Goal: Task Accomplishment & Management: Manage account settings

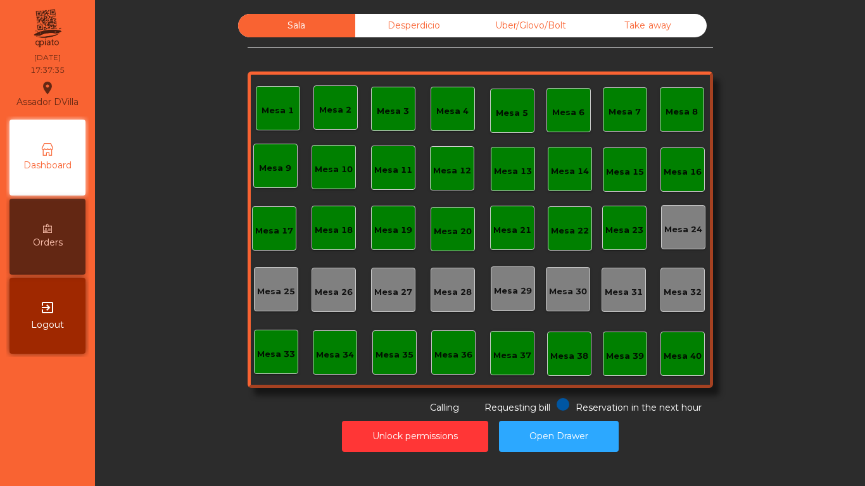
click at [572, 27] on div "Uber/Glovo/Bolt" at bounding box center [530, 25] width 117 height 23
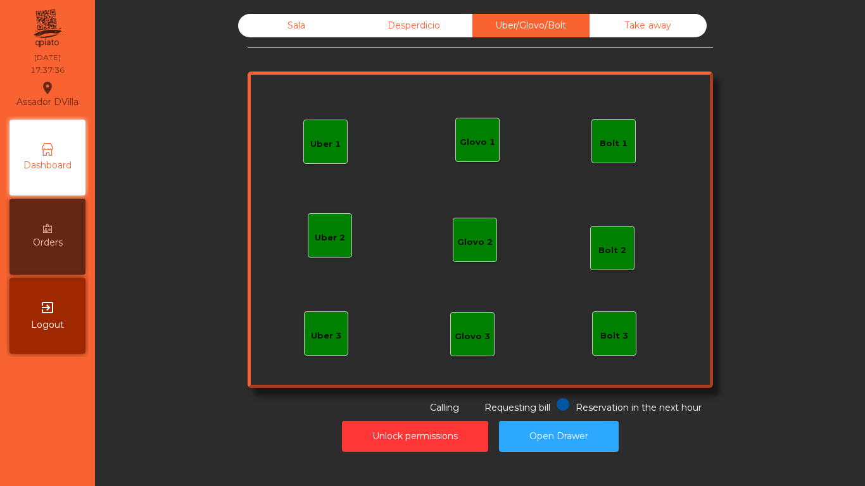
click at [594, 146] on div "Bolt 1" at bounding box center [613, 141] width 44 height 44
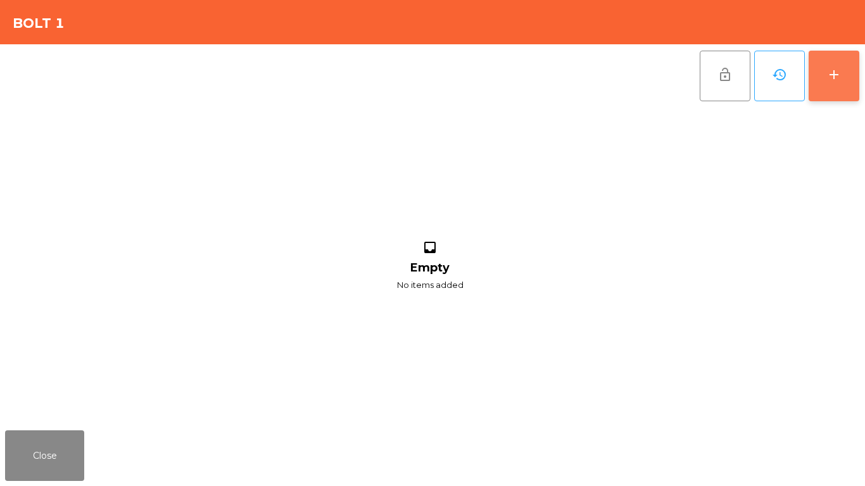
click at [841, 84] on button "add" at bounding box center [833, 76] width 51 height 51
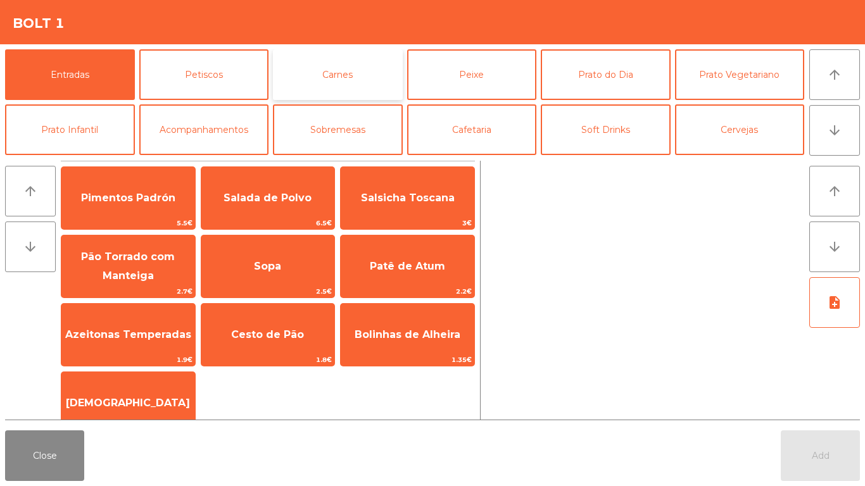
click at [388, 86] on button "Carnes" at bounding box center [338, 74] width 130 height 51
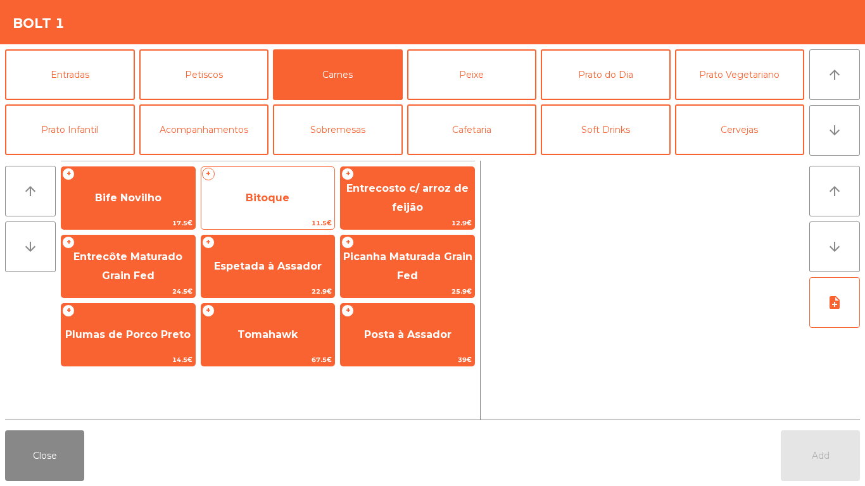
click at [270, 196] on span "Bitoque" at bounding box center [268, 198] width 44 height 12
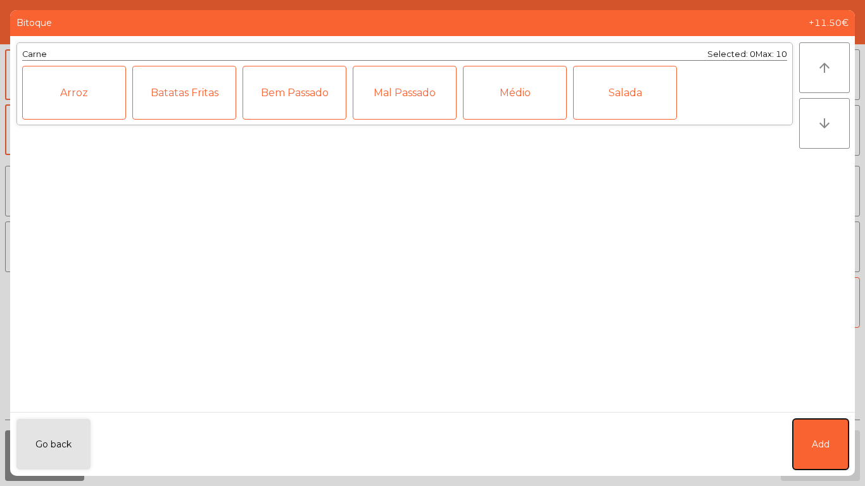
click at [822, 451] on span "Add" at bounding box center [820, 444] width 18 height 13
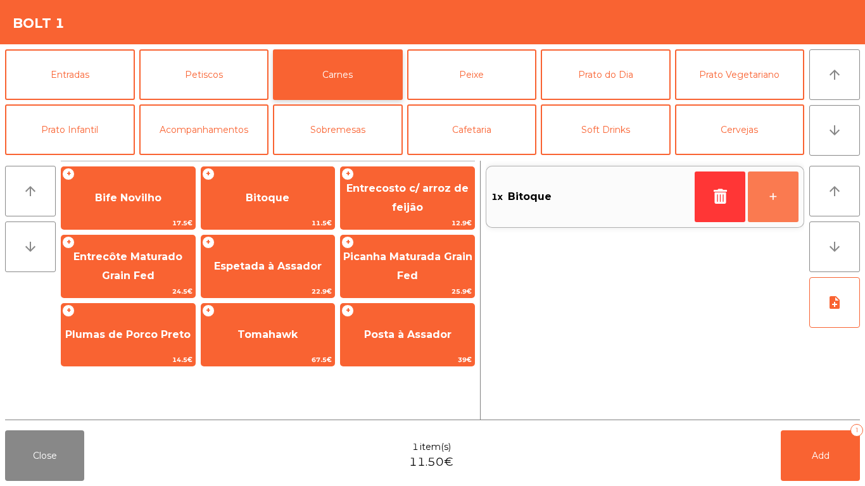
drag, startPoint x: 770, startPoint y: 196, endPoint x: 308, endPoint y: 91, distance: 473.1
click at [770, 197] on button "+" at bounding box center [772, 197] width 51 height 51
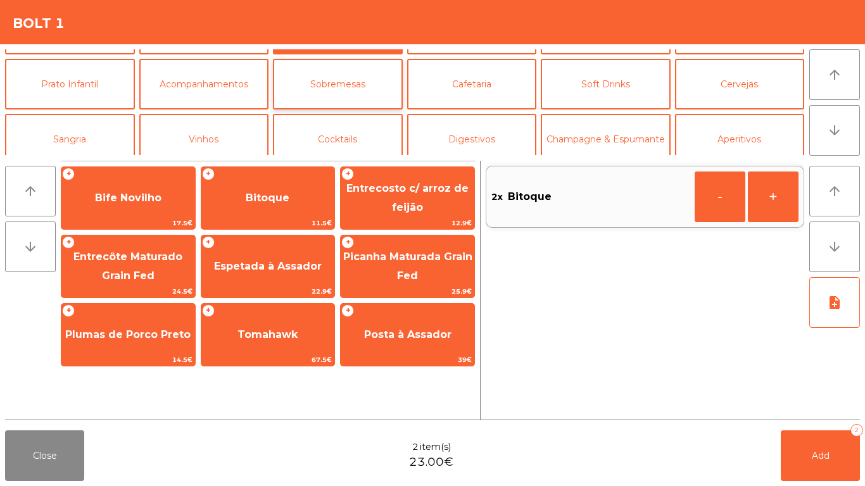
scroll to position [110, 0]
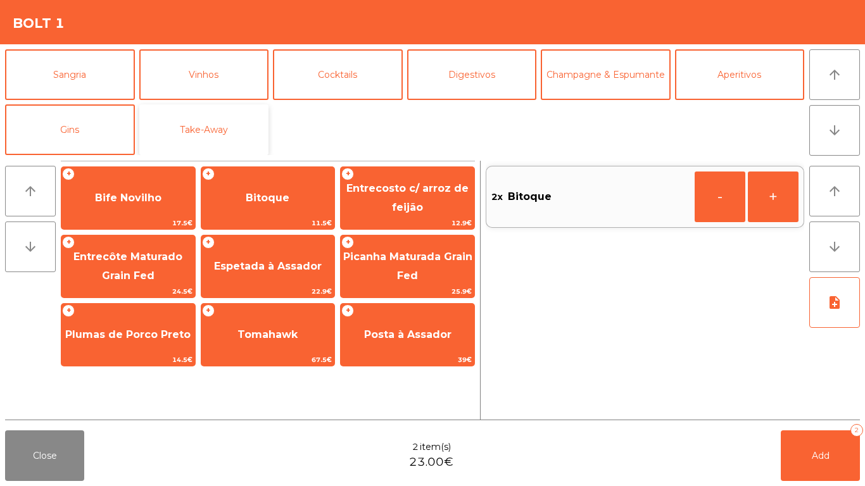
click at [248, 125] on button "Take-Away" at bounding box center [204, 129] width 130 height 51
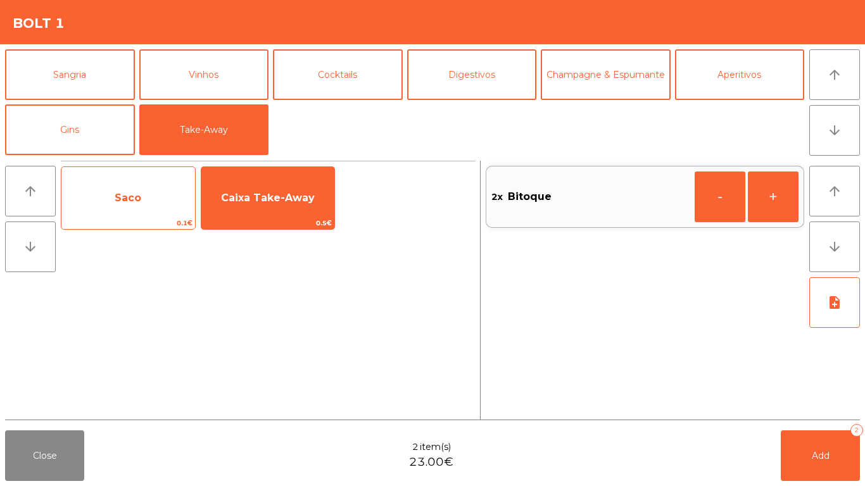
click at [163, 196] on span "Saco" at bounding box center [128, 198] width 134 height 34
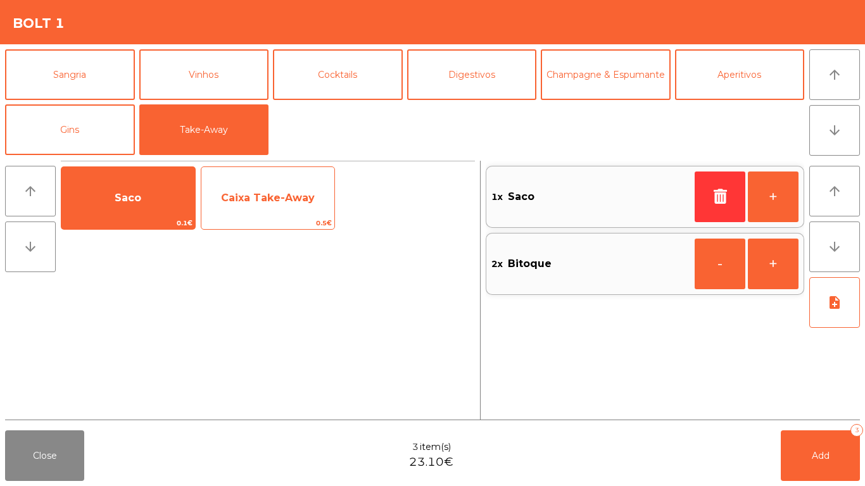
click at [291, 202] on span "Caixa Take-Away" at bounding box center [268, 198] width 94 height 12
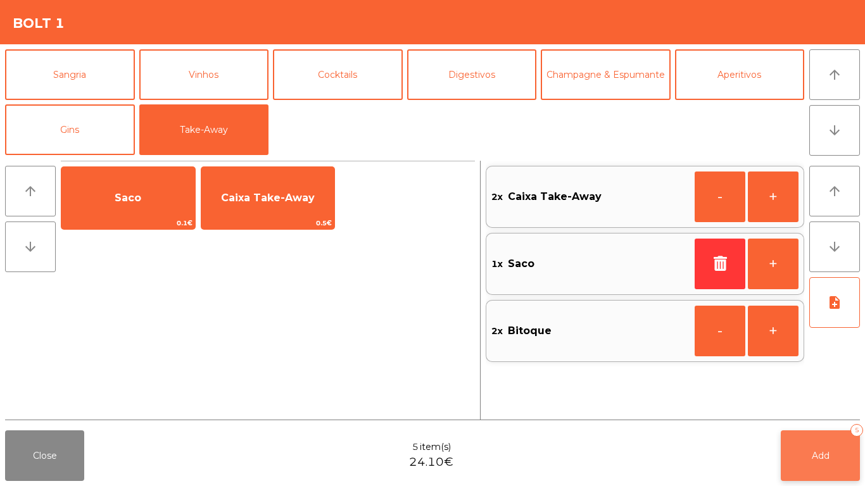
click at [846, 451] on button "Add 5" at bounding box center [819, 455] width 79 height 51
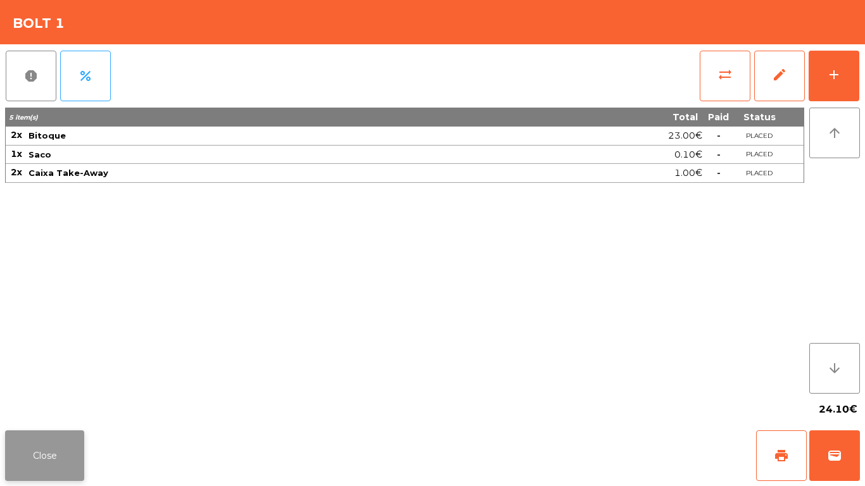
click at [69, 439] on button "Close" at bounding box center [44, 455] width 79 height 51
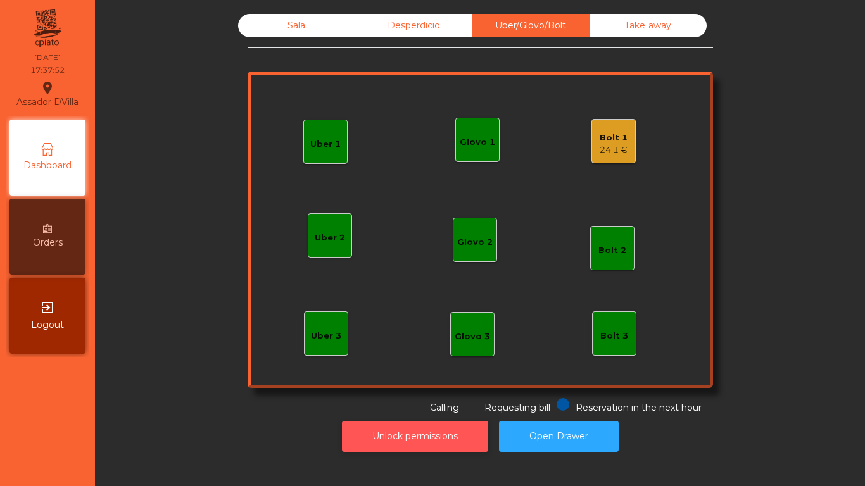
click at [472, 437] on button "Unlock permissions" at bounding box center [415, 436] width 146 height 31
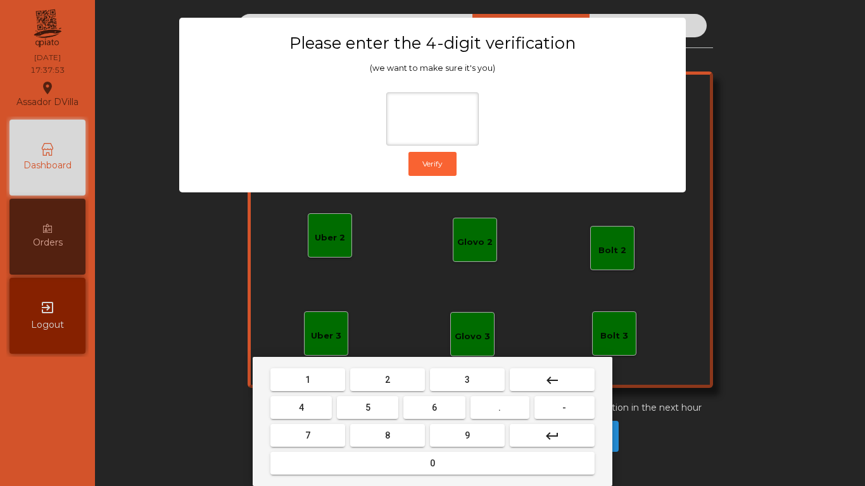
click at [323, 385] on button "1" at bounding box center [307, 379] width 75 height 23
click at [477, 434] on button "9" at bounding box center [467, 435] width 75 height 23
click at [321, 402] on button "4" at bounding box center [300, 407] width 61 height 23
drag, startPoint x: 371, startPoint y: 461, endPoint x: 482, endPoint y: 340, distance: 164.4
click at [372, 461] on button "0" at bounding box center [432, 463] width 324 height 23
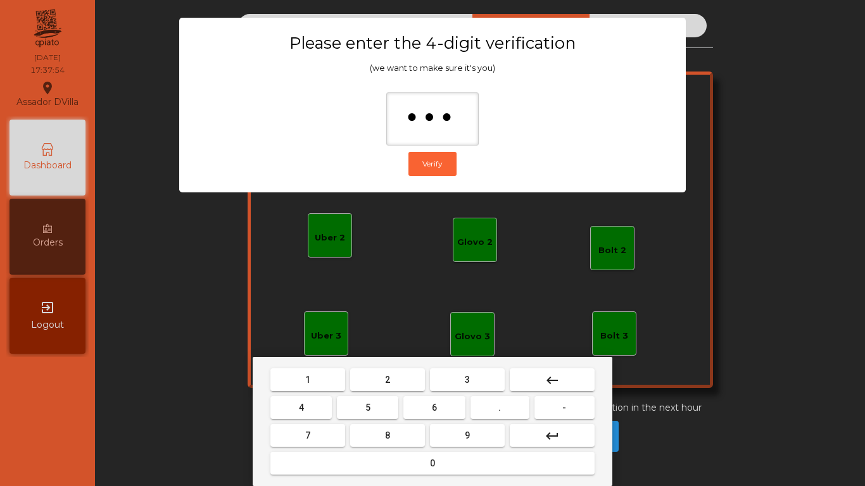
type input "****"
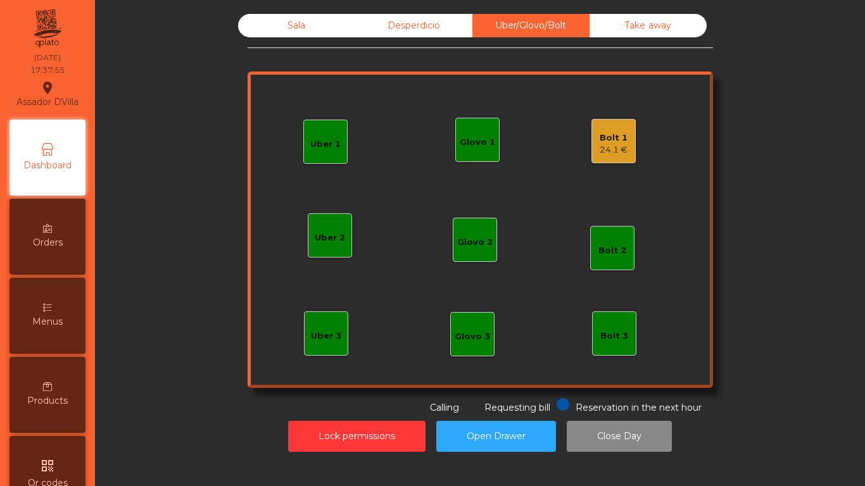
click at [613, 146] on div "24.1 €" at bounding box center [613, 150] width 28 height 13
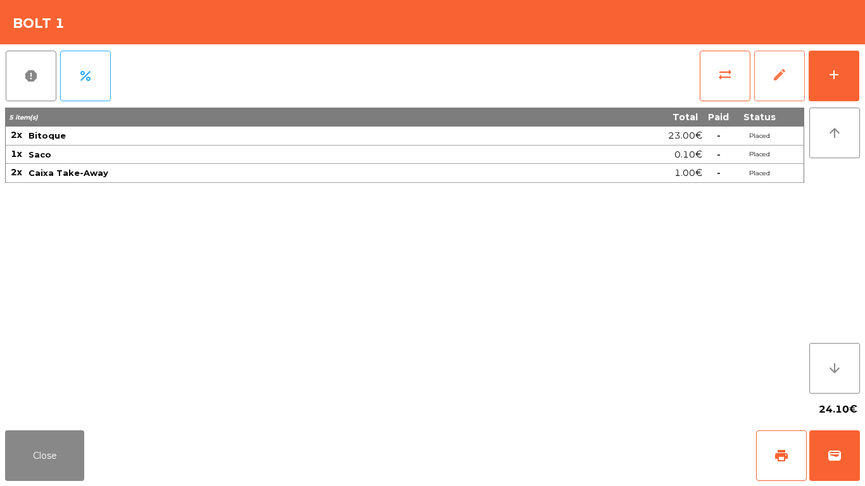
click at [792, 84] on button "edit" at bounding box center [779, 76] width 51 height 51
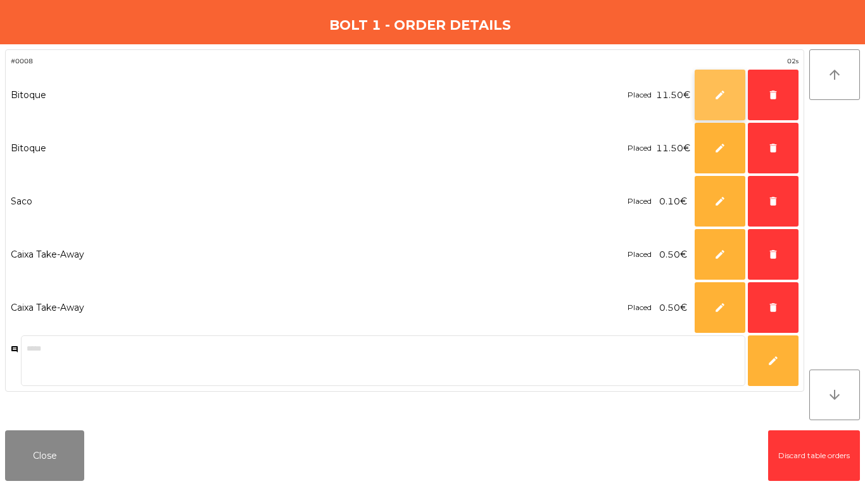
click at [733, 91] on button "edit" at bounding box center [719, 95] width 51 height 51
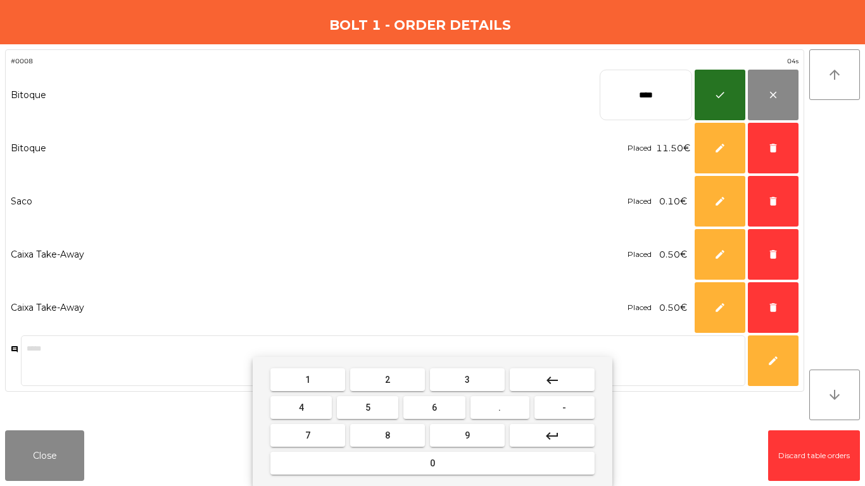
click at [561, 385] on button "keyboard_backspace" at bounding box center [552, 379] width 85 height 23
click at [318, 403] on button "4" at bounding box center [300, 407] width 61 height 23
drag, startPoint x: 503, startPoint y: 404, endPoint x: 488, endPoint y: 403, distance: 15.3
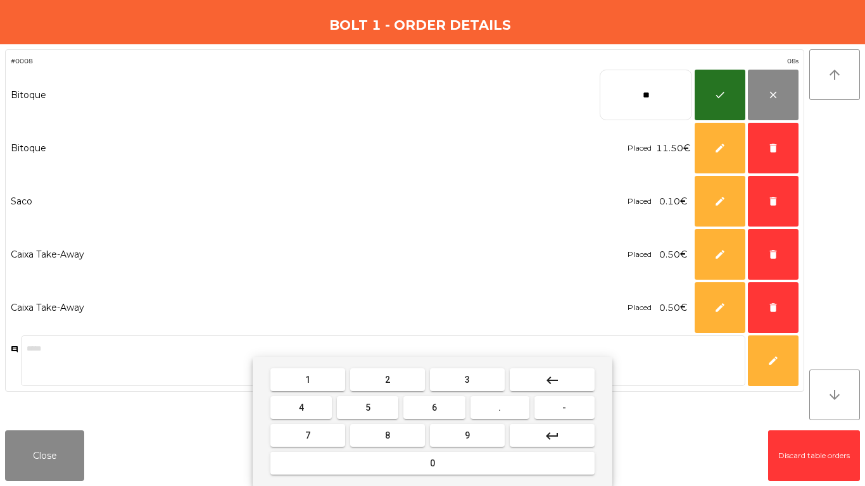
click at [503, 405] on button "." at bounding box center [499, 407] width 59 height 23
drag, startPoint x: 378, startPoint y: 406, endPoint x: 390, endPoint y: 387, distance: 21.9
click at [378, 403] on button "5" at bounding box center [367, 407] width 61 height 23
type input "****"
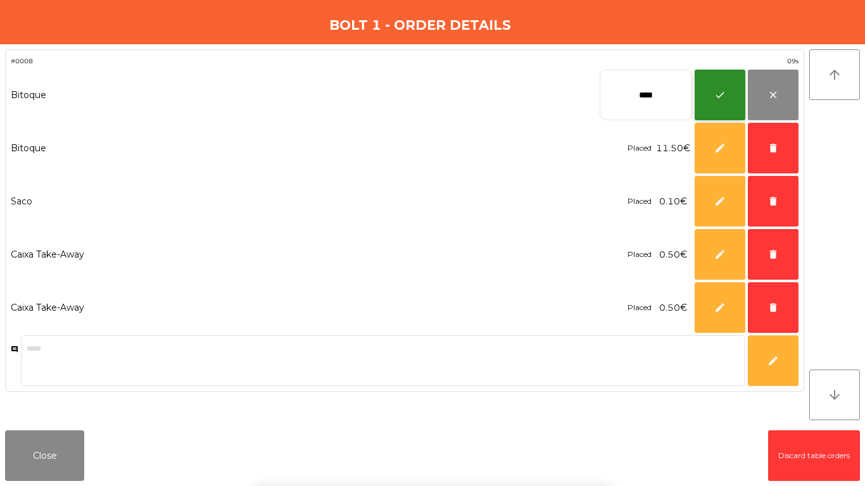
click at [712, 78] on button "check" at bounding box center [719, 95] width 51 height 51
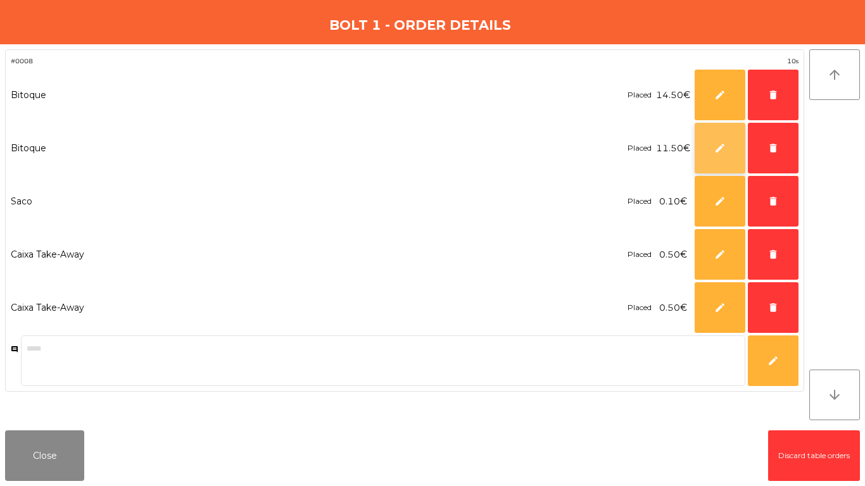
click at [711, 141] on button "edit" at bounding box center [719, 148] width 51 height 51
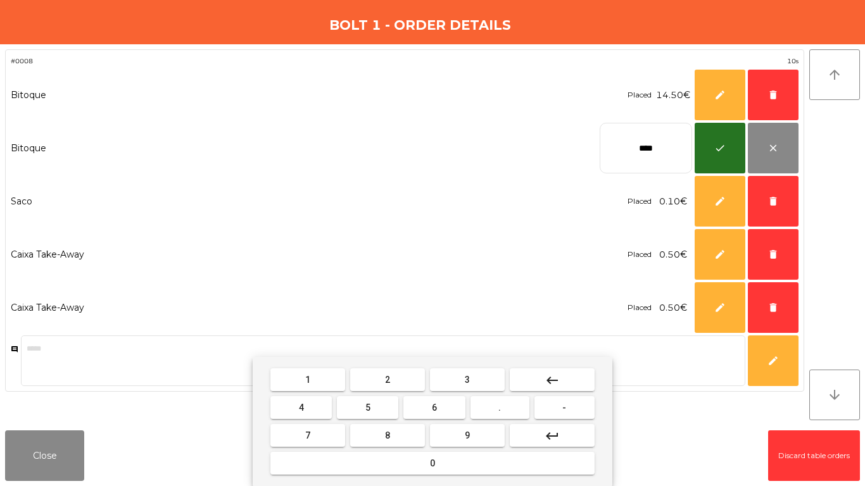
click at [550, 372] on button "keyboard_backspace" at bounding box center [552, 379] width 85 height 23
click at [552, 373] on mat-icon "keyboard_backspace" at bounding box center [551, 380] width 15 height 15
click at [295, 404] on button "4" at bounding box center [300, 407] width 61 height 23
click at [520, 403] on button "." at bounding box center [499, 407] width 59 height 23
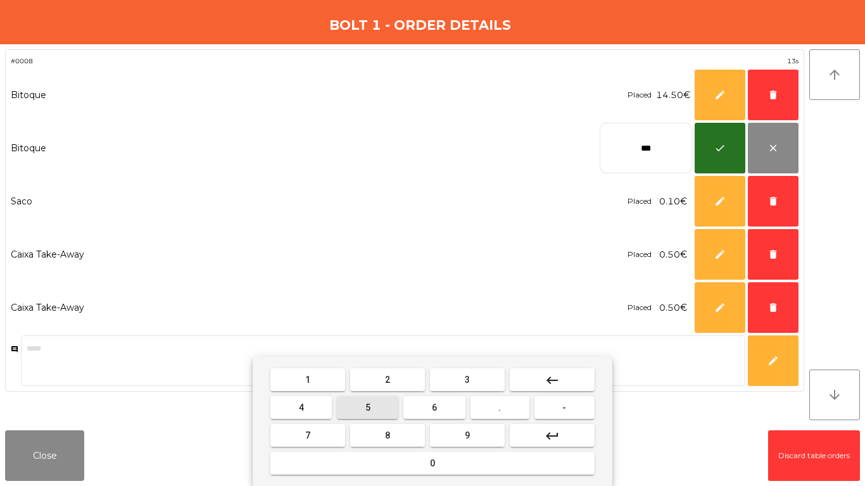
click at [356, 409] on button "5" at bounding box center [367, 407] width 61 height 23
type input "****"
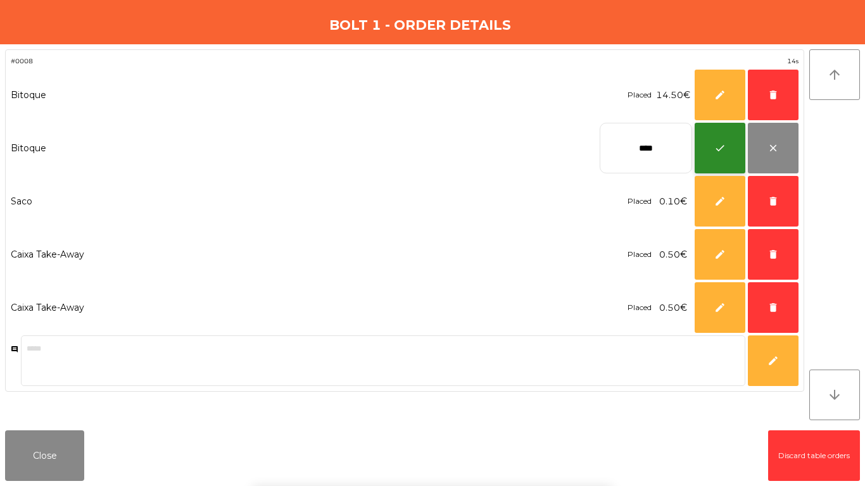
click at [711, 159] on button "check" at bounding box center [719, 148] width 51 height 51
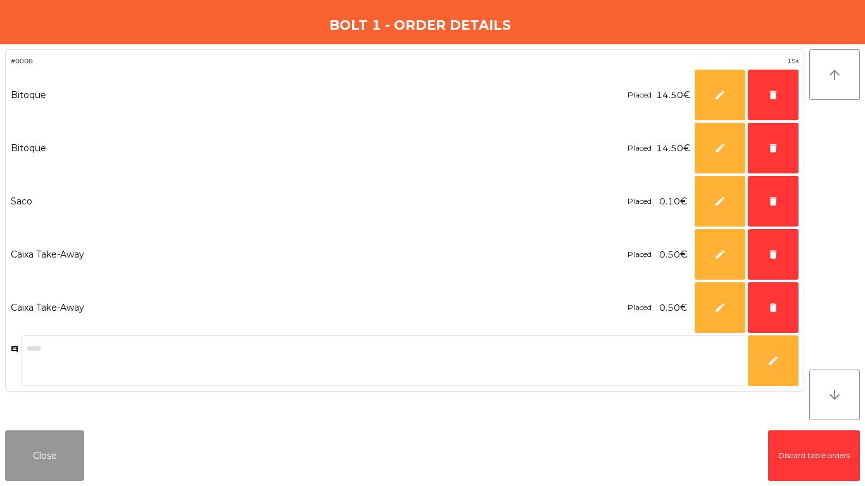
click at [23, 457] on button "Close" at bounding box center [44, 455] width 79 height 51
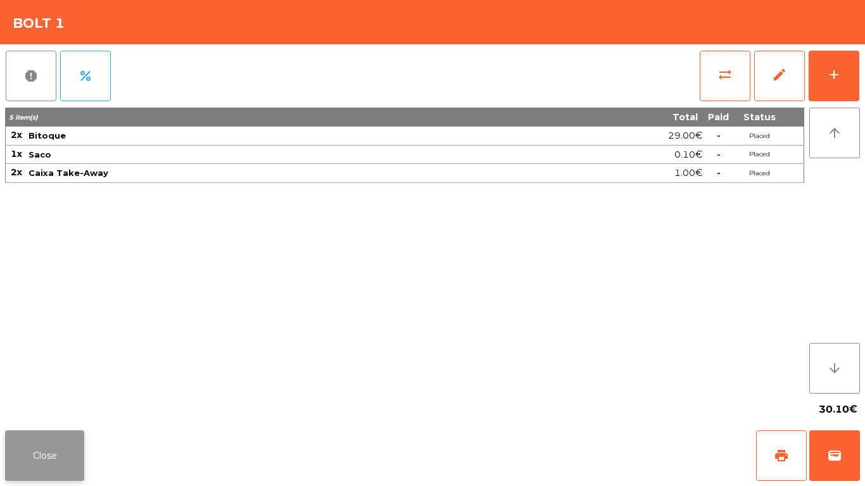
click at [63, 447] on button "Close" at bounding box center [44, 455] width 79 height 51
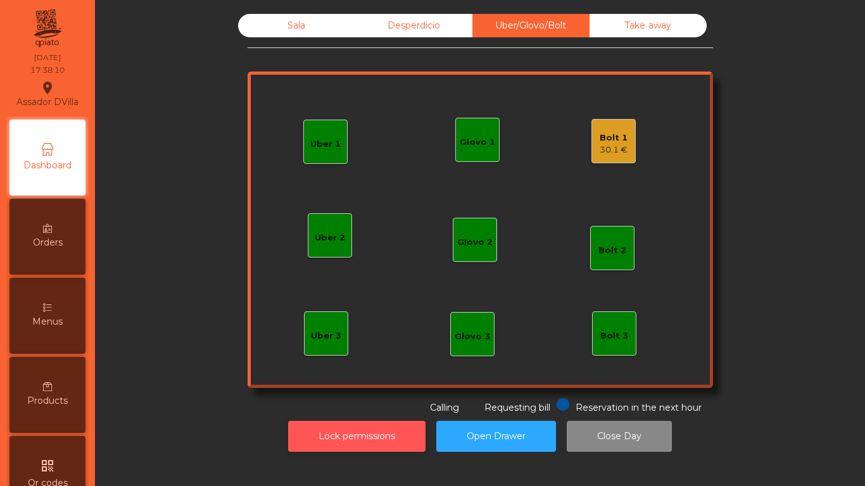
click at [376, 428] on button "Lock permissions" at bounding box center [356, 436] width 137 height 31
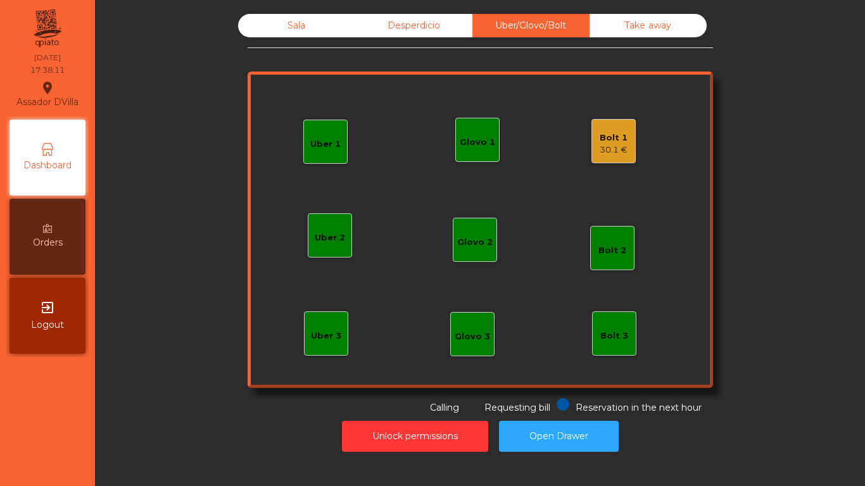
click at [614, 138] on div "Bolt 1" at bounding box center [613, 138] width 28 height 13
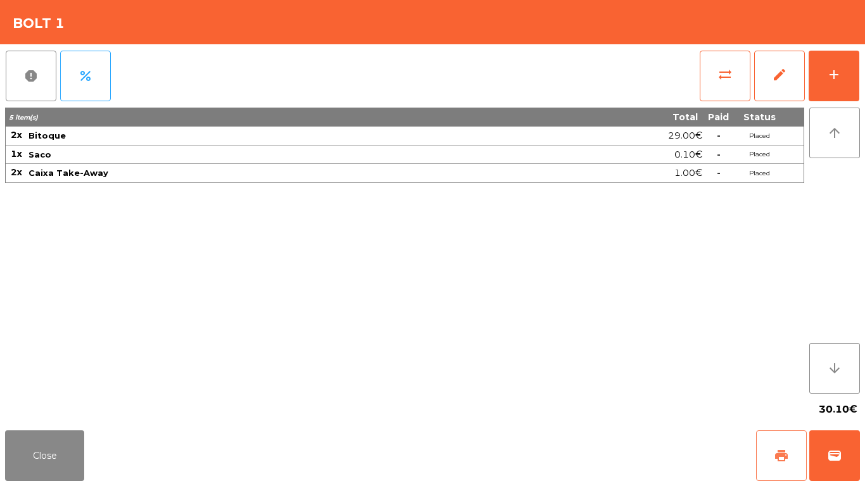
click at [773, 439] on button "print" at bounding box center [781, 455] width 51 height 51
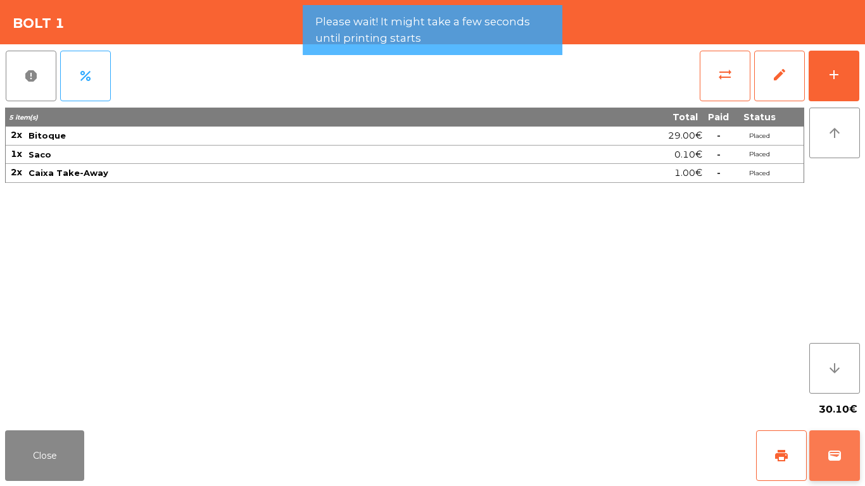
click at [825, 446] on button "wallet" at bounding box center [834, 455] width 51 height 51
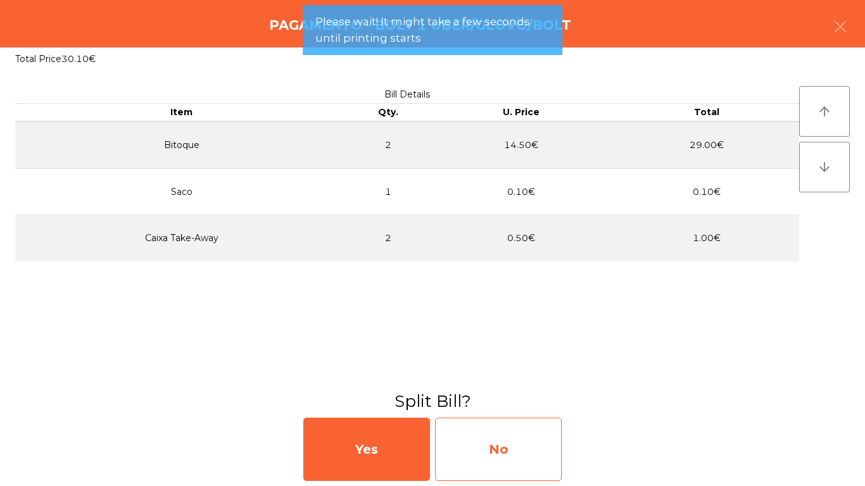
click at [482, 451] on div "No" at bounding box center [498, 449] width 127 height 63
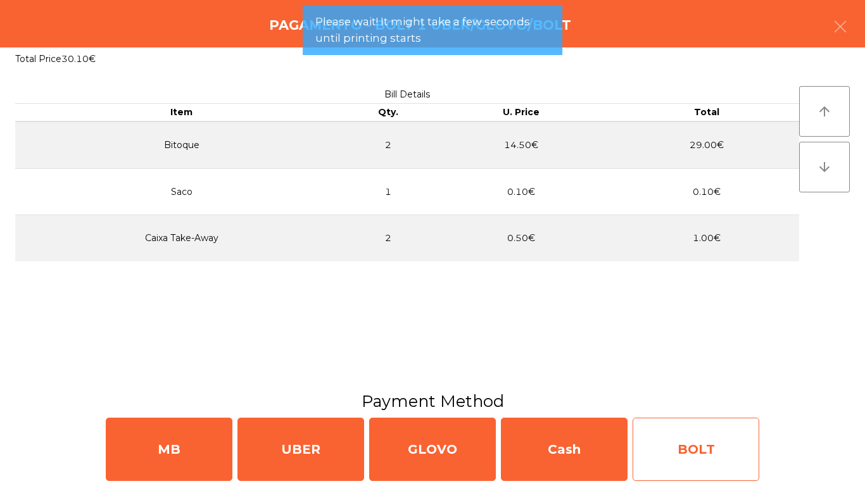
click at [729, 447] on div "BOLT" at bounding box center [695, 449] width 127 height 63
select select "**"
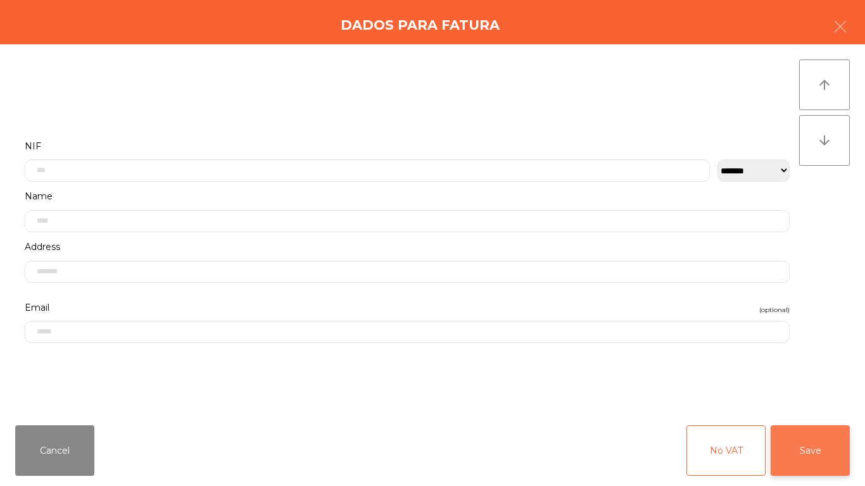
click at [844, 438] on button "Save" at bounding box center [809, 450] width 79 height 51
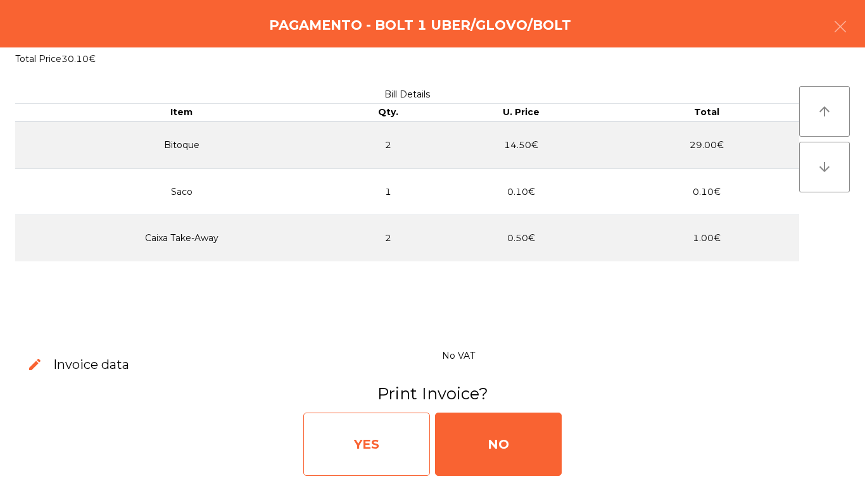
click at [399, 427] on div "YES" at bounding box center [366, 444] width 127 height 63
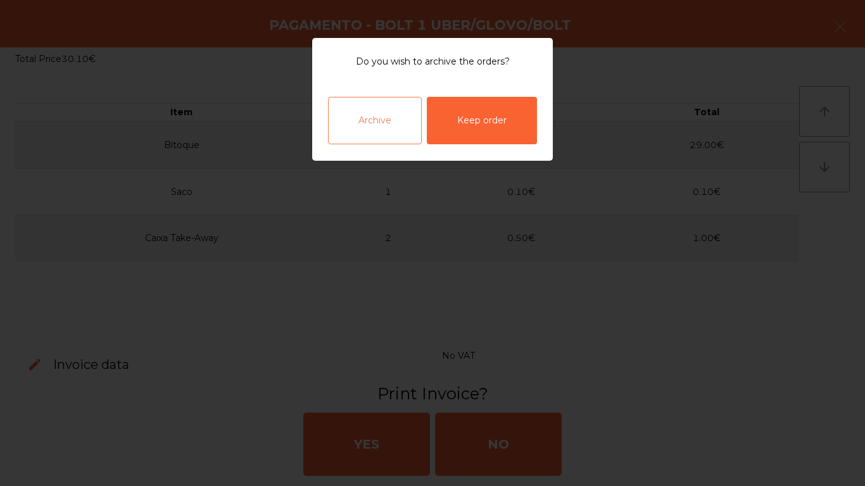
click at [360, 124] on div "Archive" at bounding box center [375, 120] width 94 height 47
